Goal: Task Accomplishment & Management: Complete application form

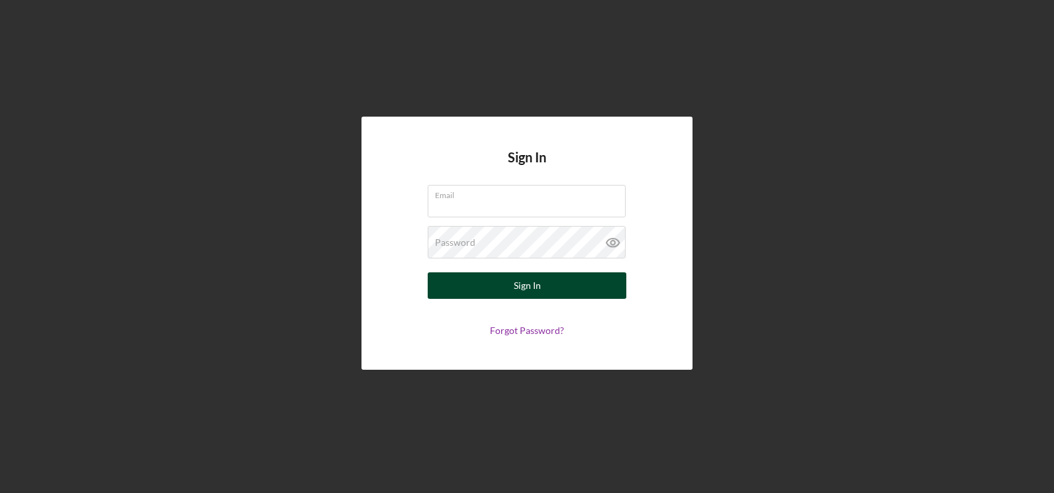
type input "[EMAIL_ADDRESS][DOMAIN_NAME]"
click at [587, 295] on button "Sign In" at bounding box center [527, 285] width 199 height 26
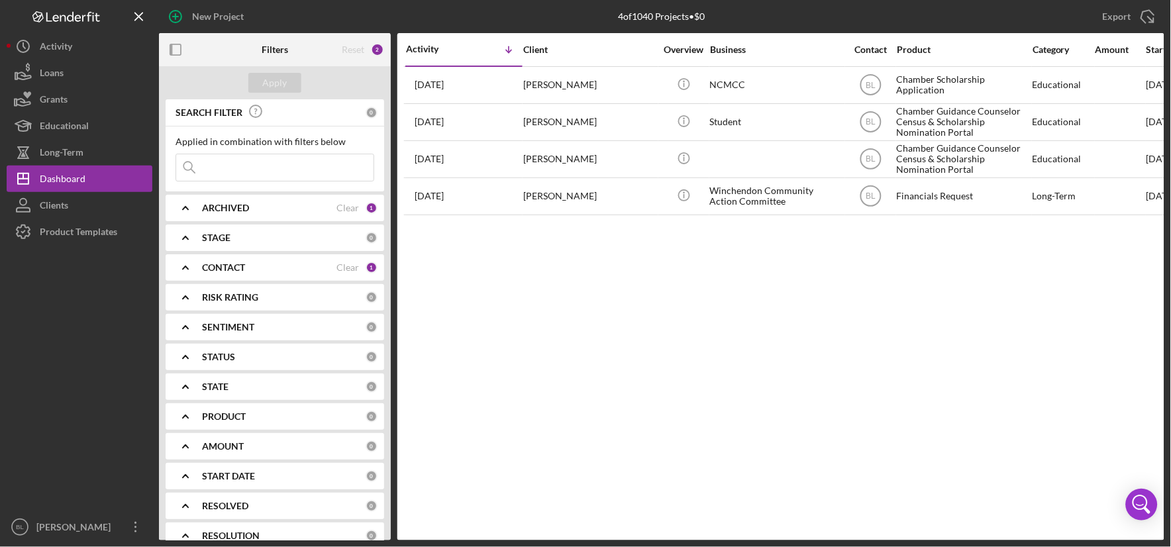
drag, startPoint x: 1042, startPoint y: 1, endPoint x: 740, endPoint y: 303, distance: 426.6
click at [740, 303] on div "Activity Icon/Table Sort Arrow Client Overview Business Contact Product Categor…" at bounding box center [780, 286] width 767 height 507
click at [877, 312] on div "Activity Icon/Table Sort Arrow Client Overview Business Contact Product Categor…" at bounding box center [780, 286] width 767 height 507
click at [788, 366] on div "Activity Icon/Table Sort Arrow Client Overview Business Contact Product Categor…" at bounding box center [780, 286] width 767 height 507
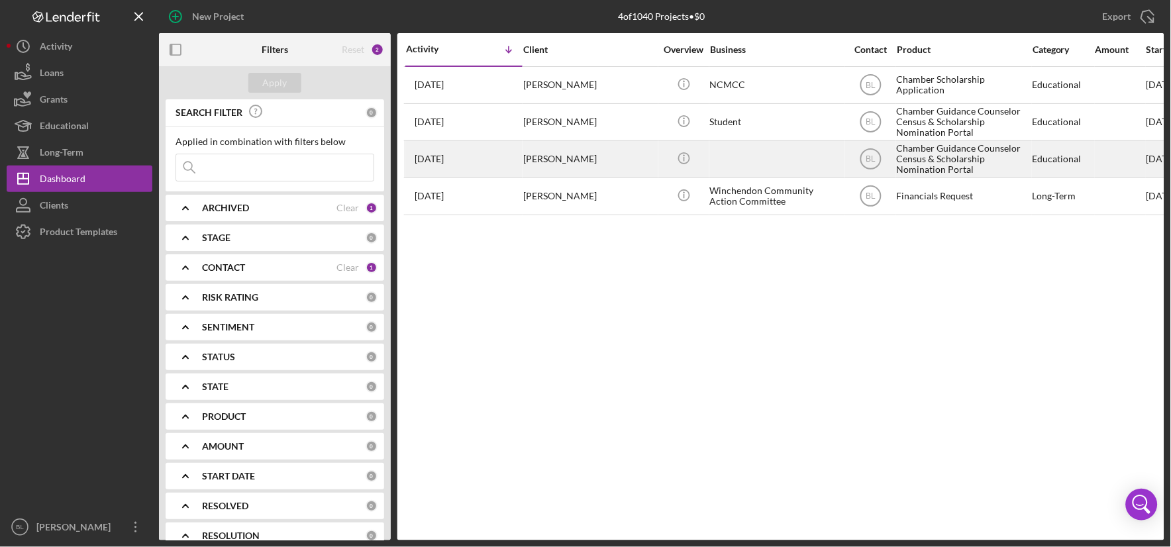
click at [552, 166] on div "[PERSON_NAME]" at bounding box center [589, 159] width 132 height 35
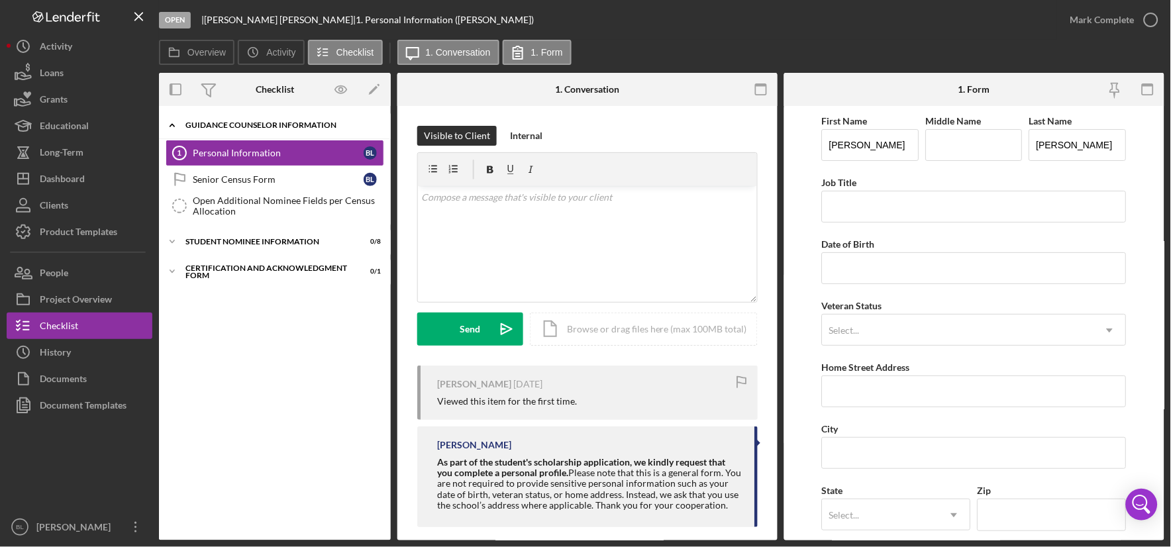
click at [228, 122] on div "Guidance Counselor Information" at bounding box center [279, 125] width 189 height 8
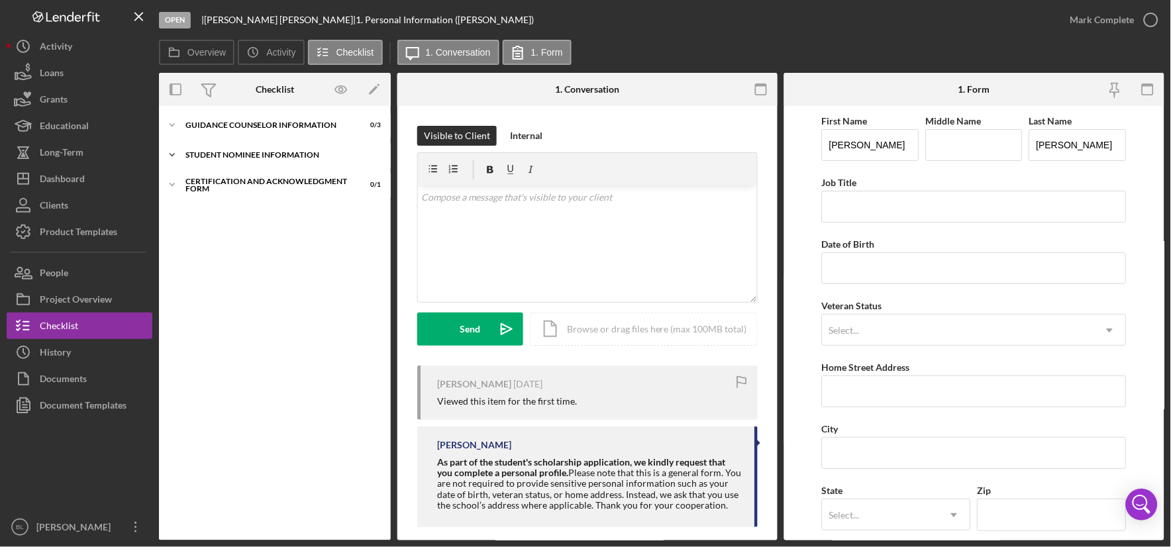
click at [228, 146] on div "Icon/Expander Student Nominee Information 0 / 8" at bounding box center [275, 155] width 232 height 26
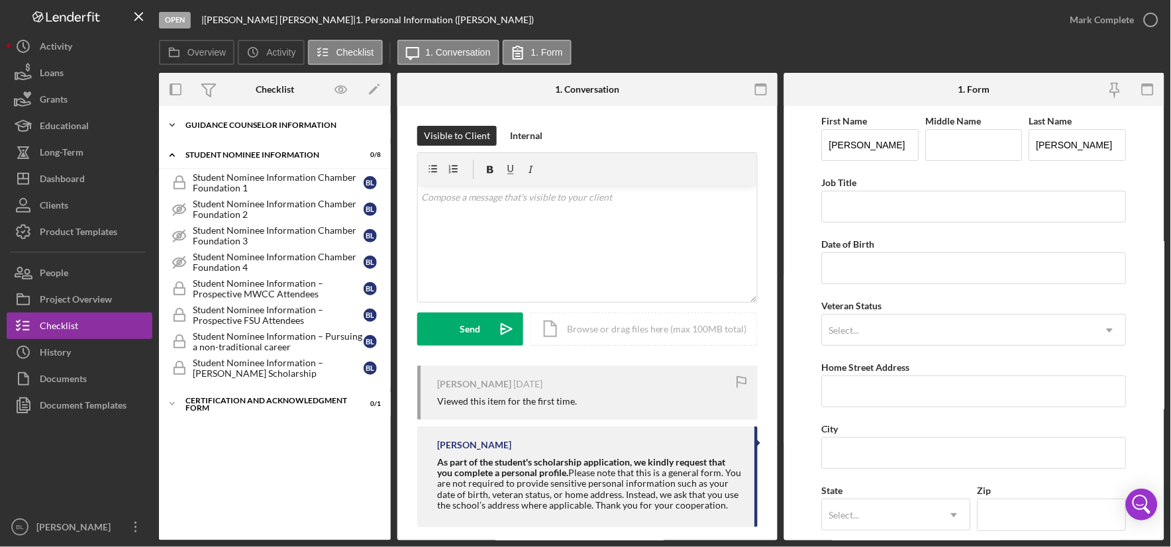
click at [236, 132] on div "Icon/Expander Guidance Counselor Information 0 / 3" at bounding box center [275, 125] width 232 height 26
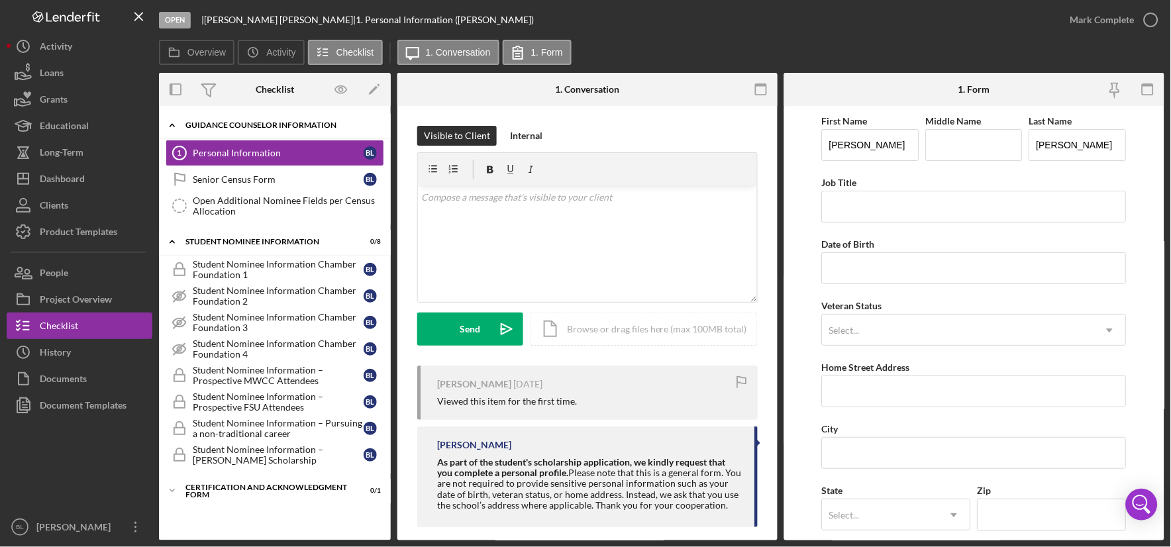
click at [179, 130] on icon "Icon/Expander" at bounding box center [172, 125] width 26 height 26
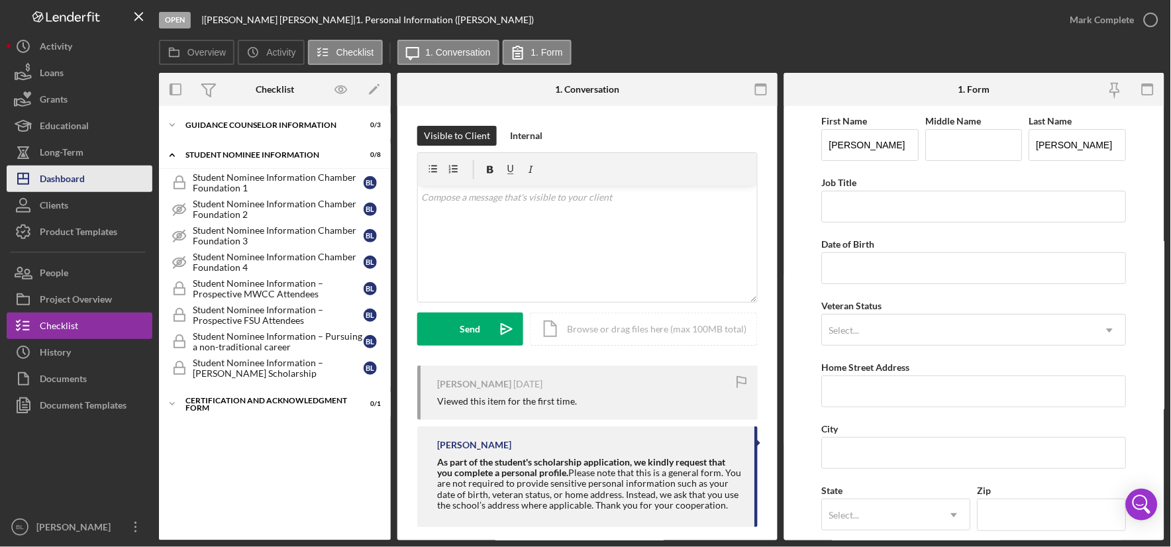
click at [77, 175] on div "Dashboard" at bounding box center [62, 181] width 45 height 30
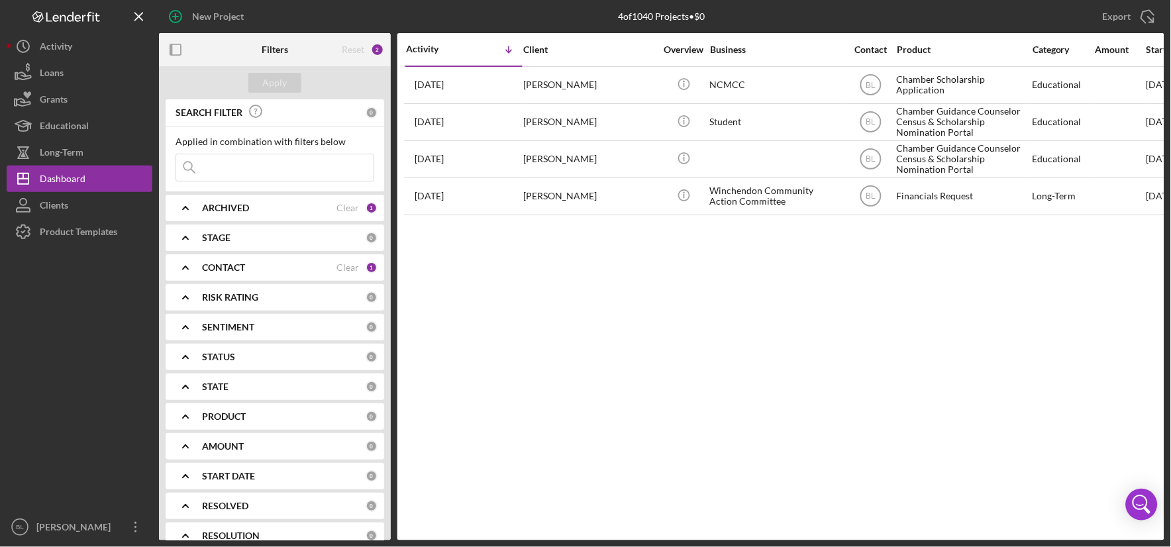
click at [769, 299] on div "Activity Icon/Table Sort Arrow Client Overview Business Contact Product Categor…" at bounding box center [780, 286] width 767 height 507
click at [74, 199] on button "Clients" at bounding box center [80, 205] width 146 height 26
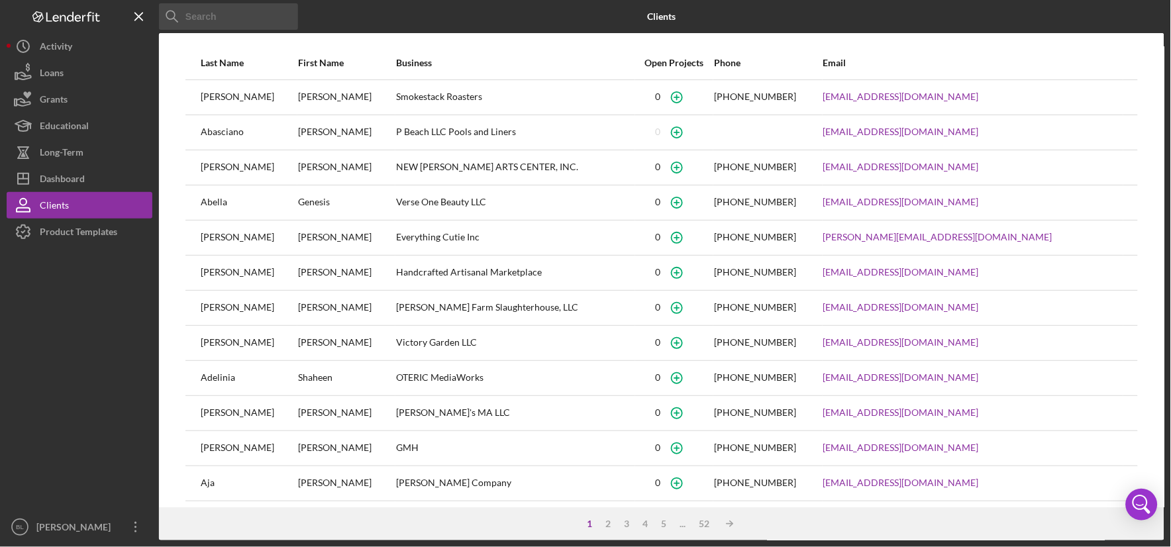
click at [260, 20] on input at bounding box center [228, 16] width 139 height 26
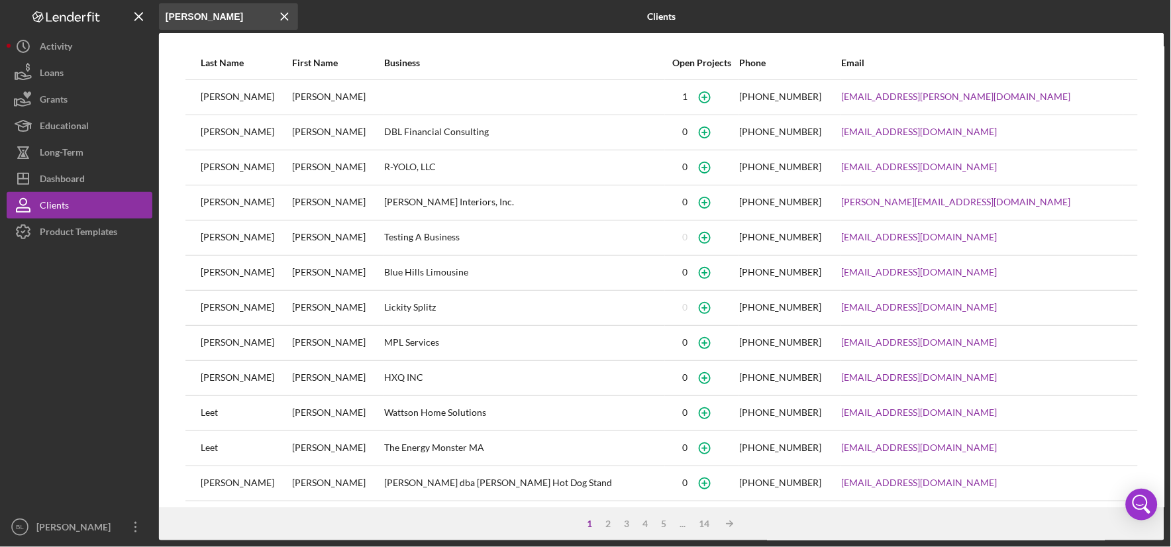
type input "[PERSON_NAME]"
click at [689, 237] on icon "button" at bounding box center [704, 237] width 30 height 30
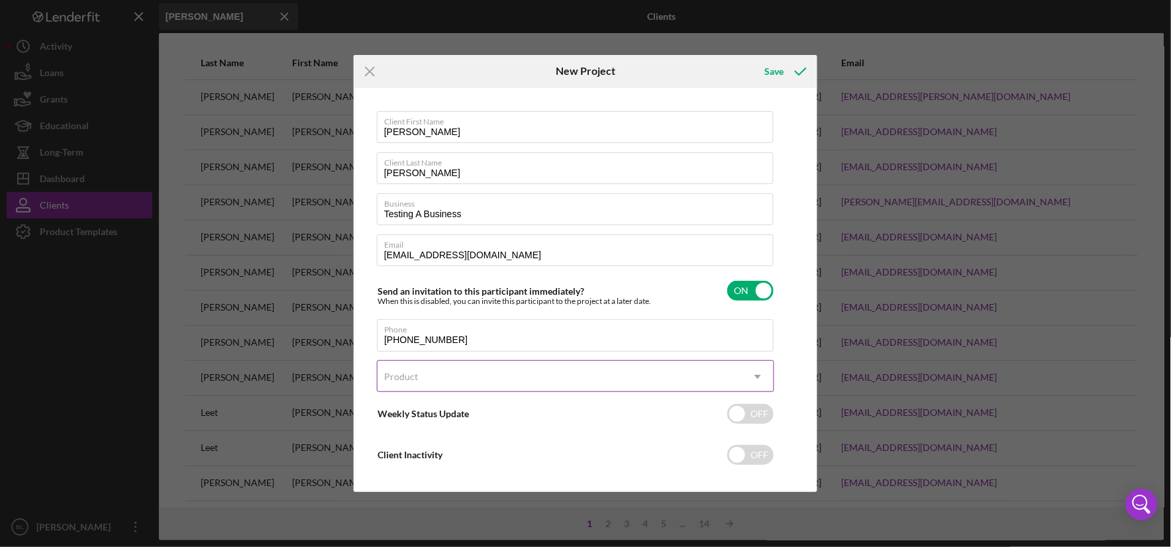
click at [494, 376] on div "Product" at bounding box center [559, 377] width 364 height 30
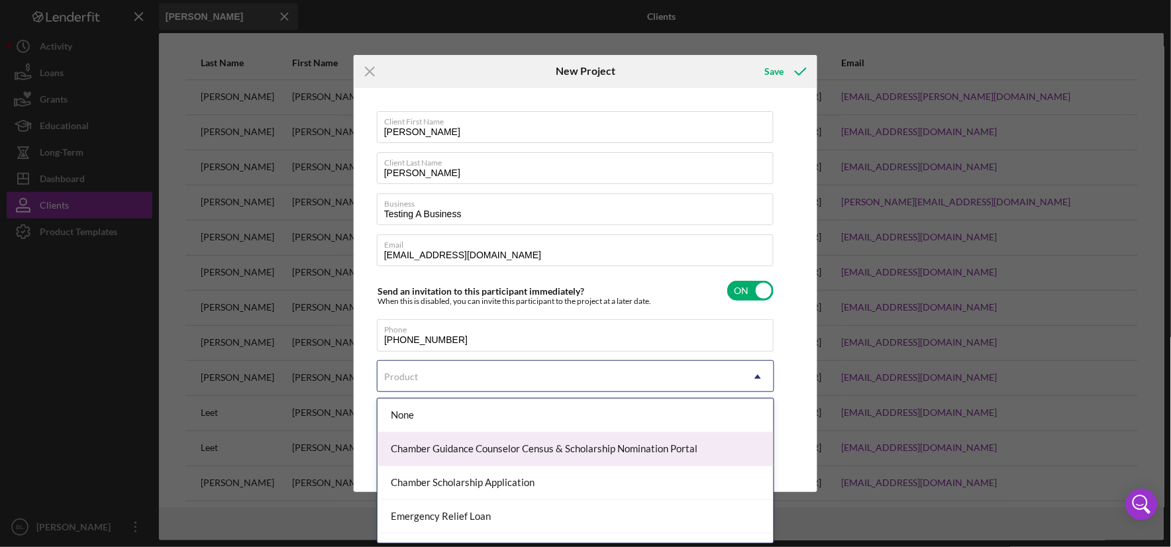
click at [508, 451] on div "Chamber Guidance Counselor Census & Scholarship Nomination Portal" at bounding box center [575, 449] width 396 height 34
checkbox input "true"
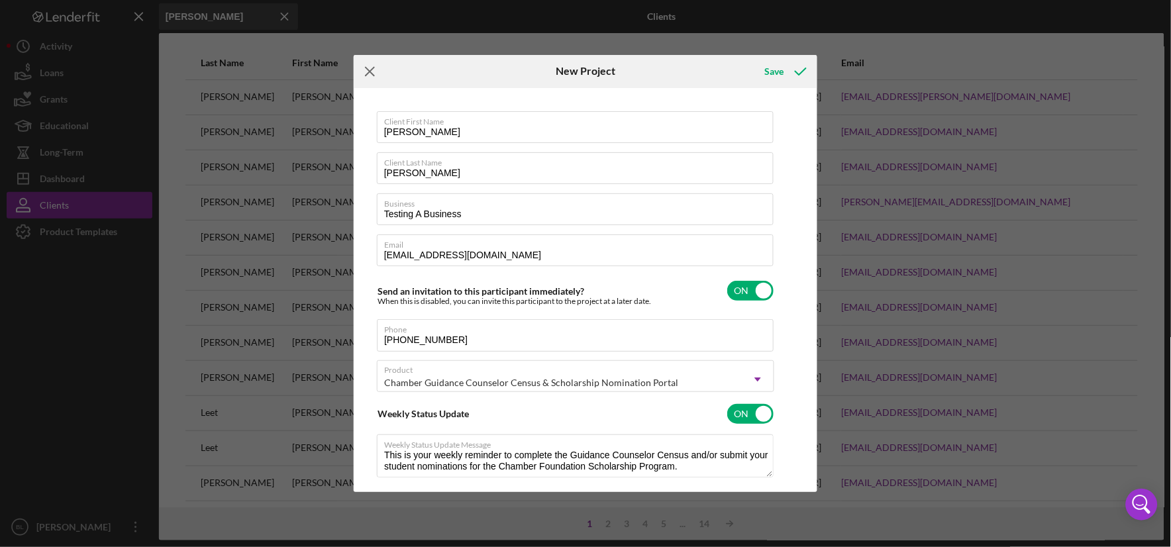
click at [373, 78] on icon "Icon/Menu Close" at bounding box center [370, 71] width 33 height 33
